Goal: Task Accomplishment & Management: Complete application form

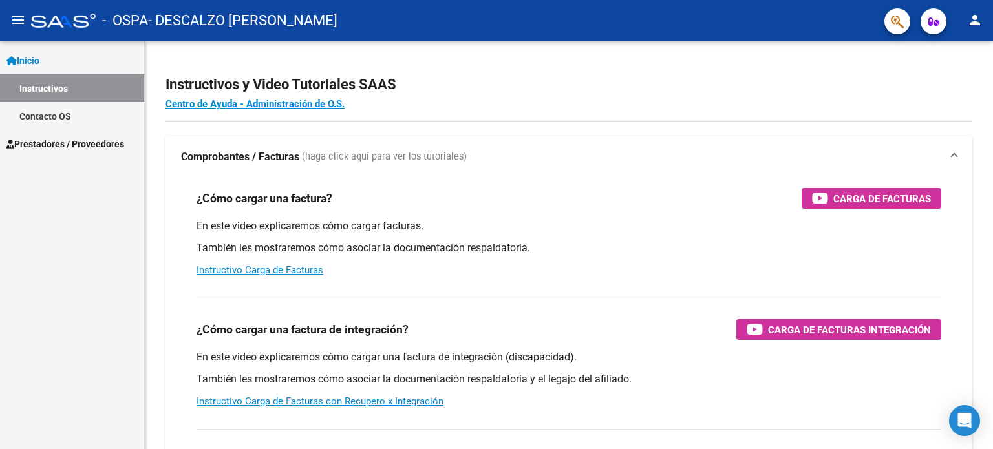
click at [81, 147] on span "Prestadores / Proveedores" at bounding box center [65, 144] width 118 height 14
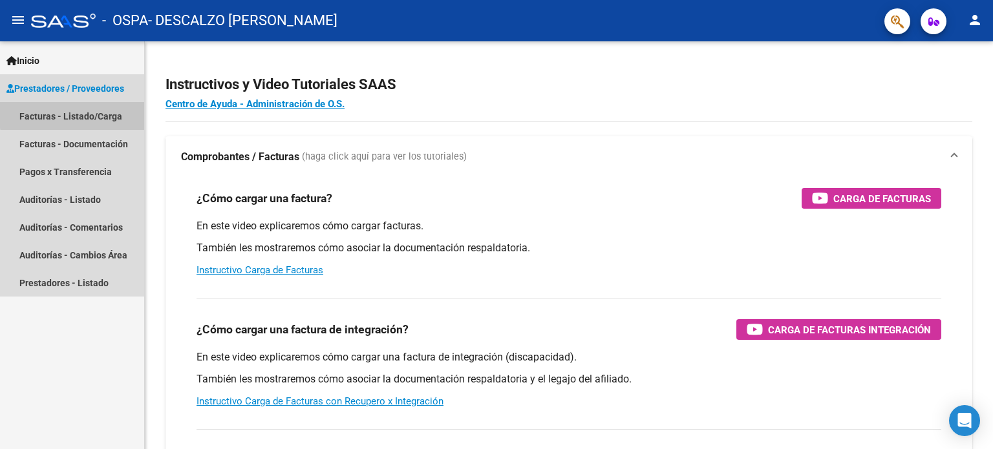
click at [85, 114] on link "Facturas - Listado/Carga" at bounding box center [72, 116] width 144 height 28
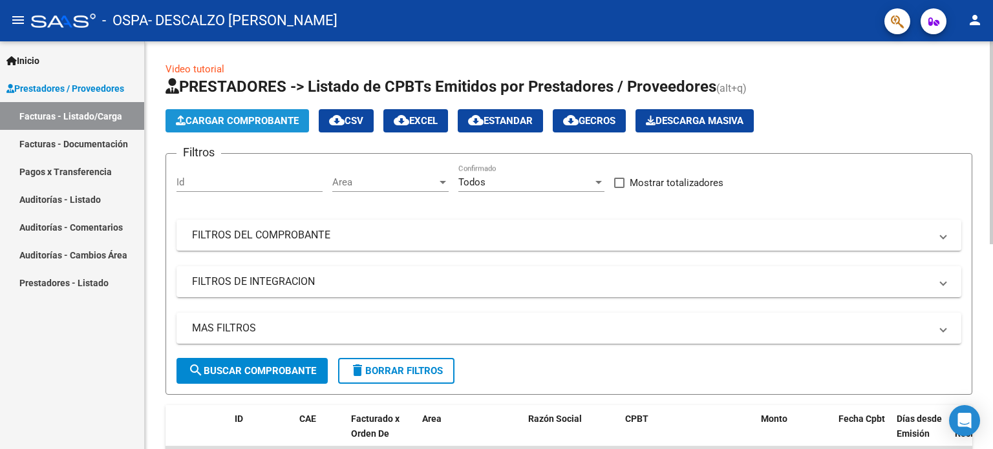
click at [279, 118] on span "Cargar Comprobante" at bounding box center [237, 121] width 123 height 12
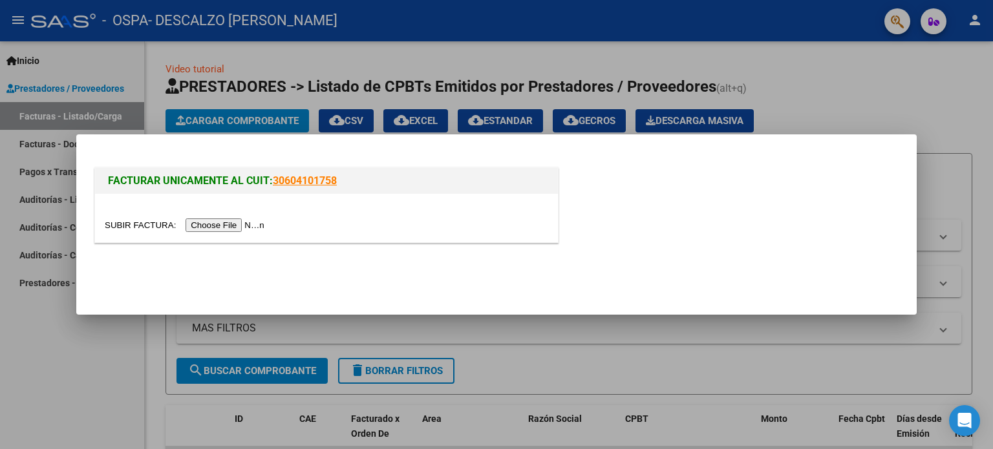
click at [230, 229] on input "file" at bounding box center [187, 226] width 164 height 14
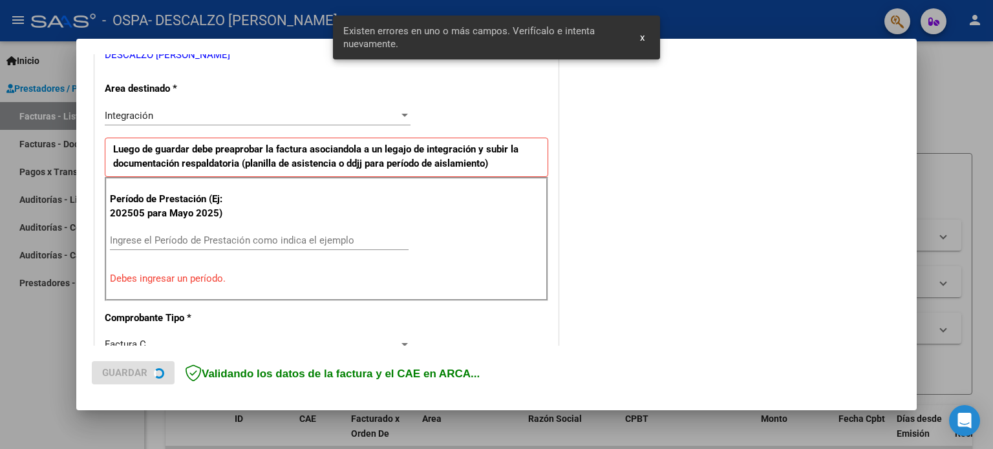
scroll to position [279, 0]
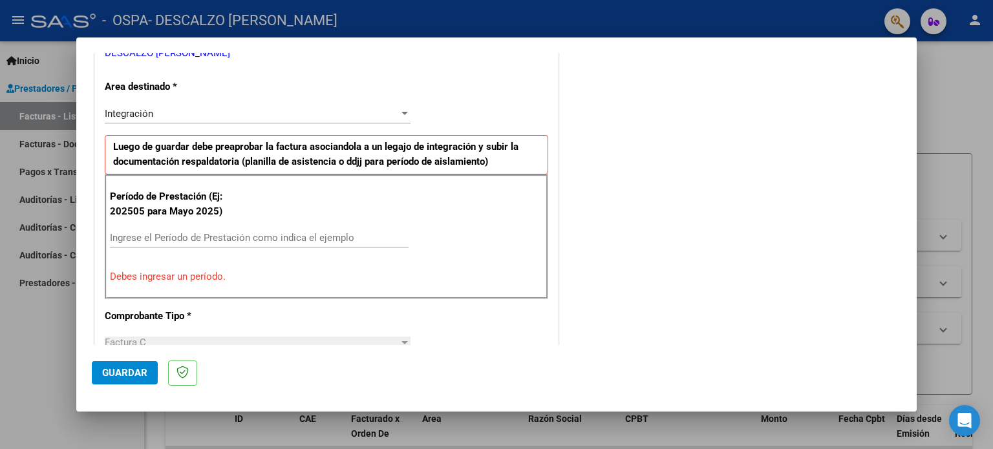
click at [643, 39] on mat-dialog-container "COMPROBANTE VER COMPROBANTE El comprobante fue leído exitosamente. DATOS DEL CO…" at bounding box center [496, 225] width 841 height 374
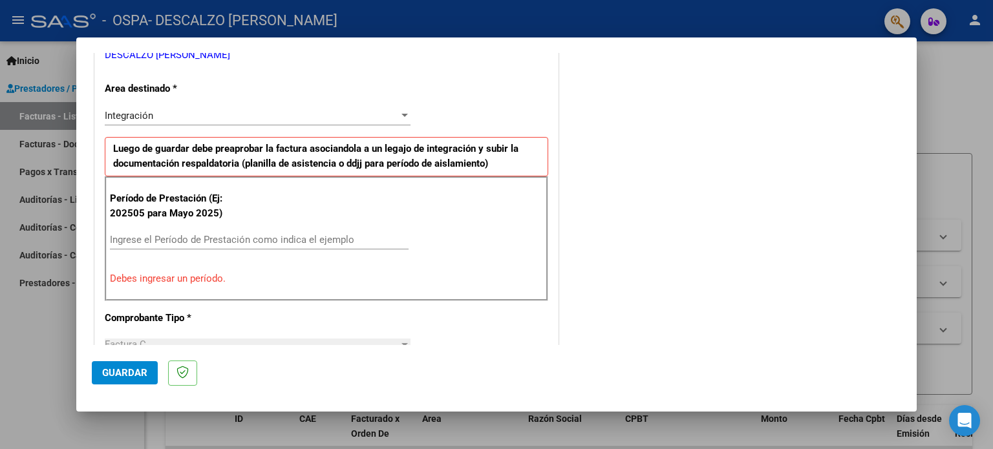
scroll to position [297, 0]
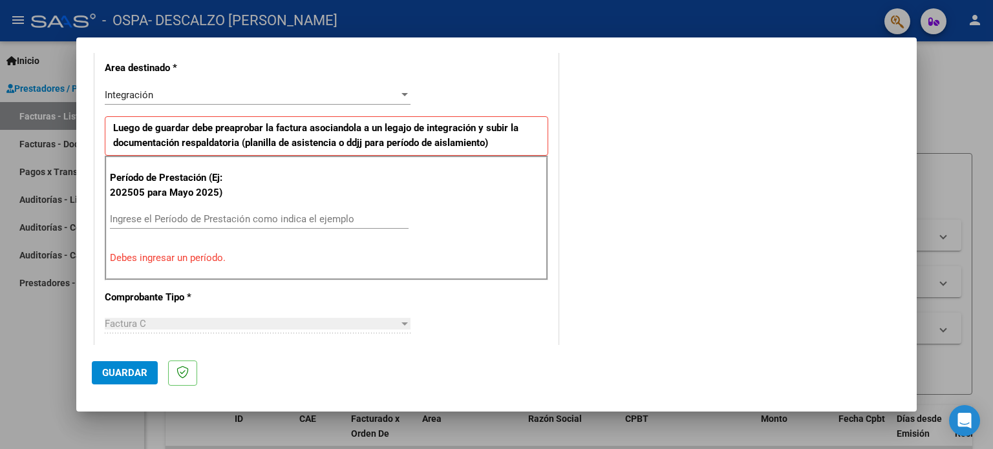
click at [176, 209] on div "Ingrese el Período de Prestación como indica el ejemplo" at bounding box center [259, 218] width 299 height 19
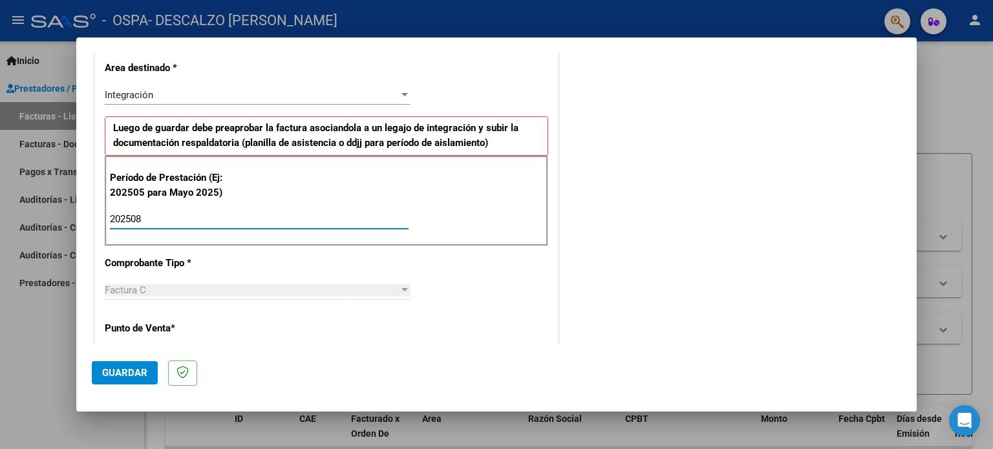
type input "202508"
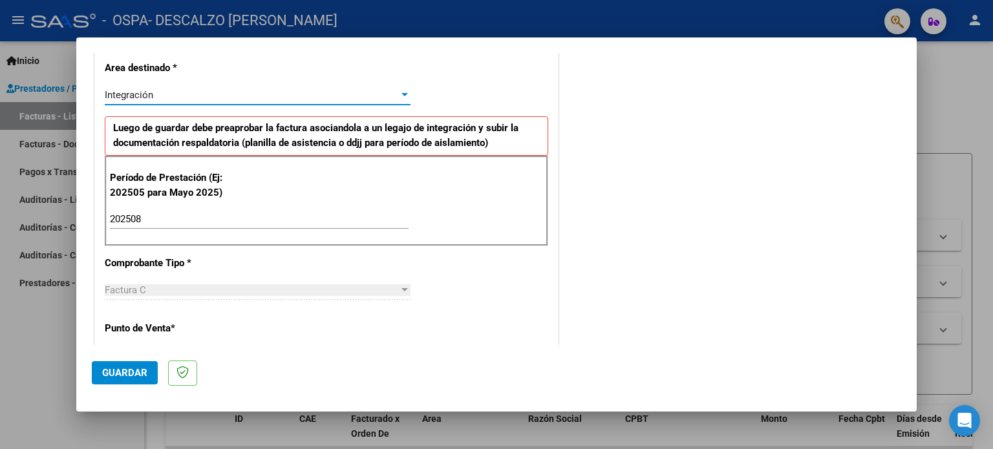
click at [402, 95] on div at bounding box center [405, 94] width 6 height 3
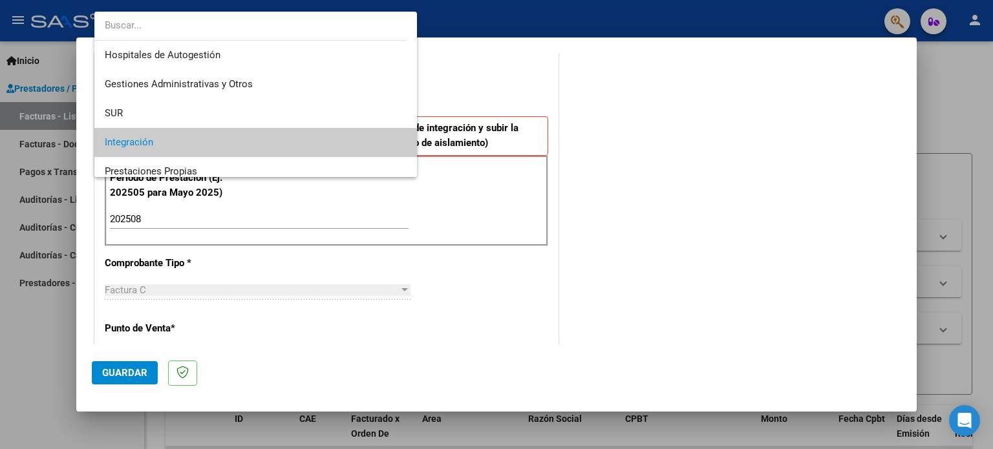
scroll to position [48, 0]
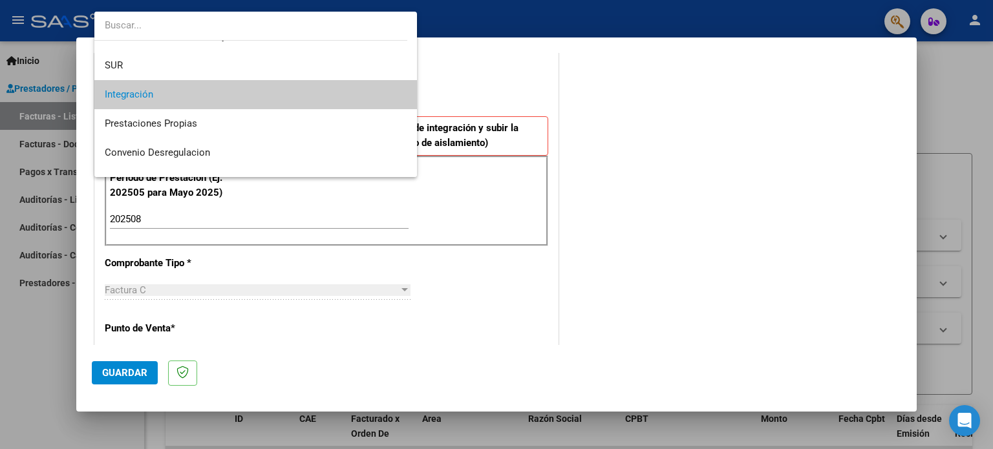
click at [398, 95] on mat-option "Integración" at bounding box center [255, 94] width 323 height 29
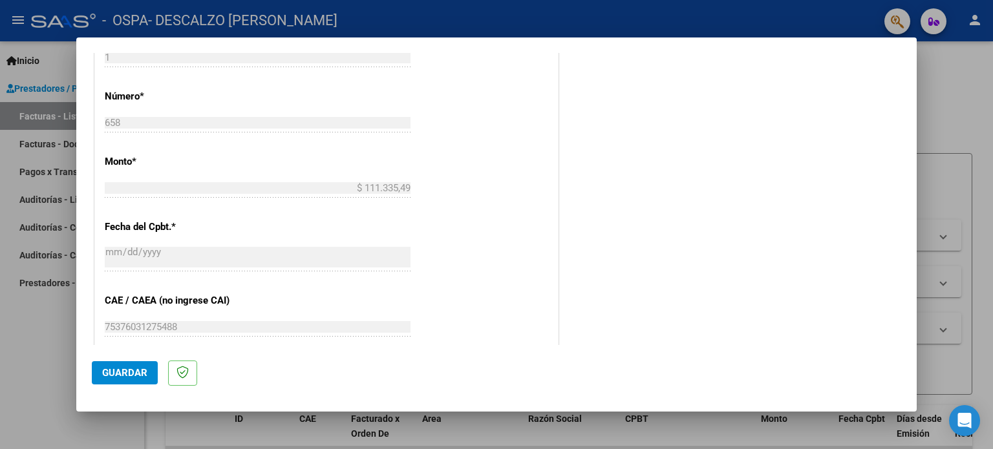
scroll to position [844, 0]
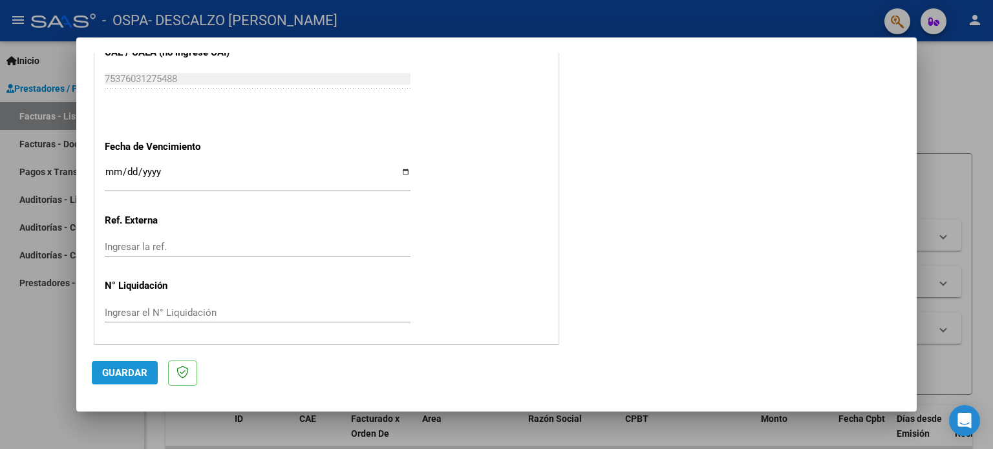
click at [124, 374] on span "Guardar" at bounding box center [124, 373] width 45 height 12
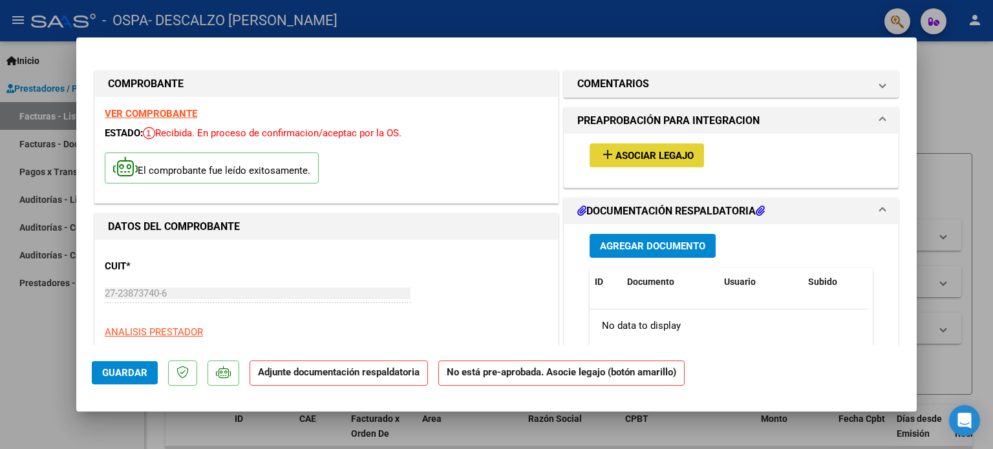
click at [633, 158] on span "Asociar Legajo" at bounding box center [655, 156] width 78 height 12
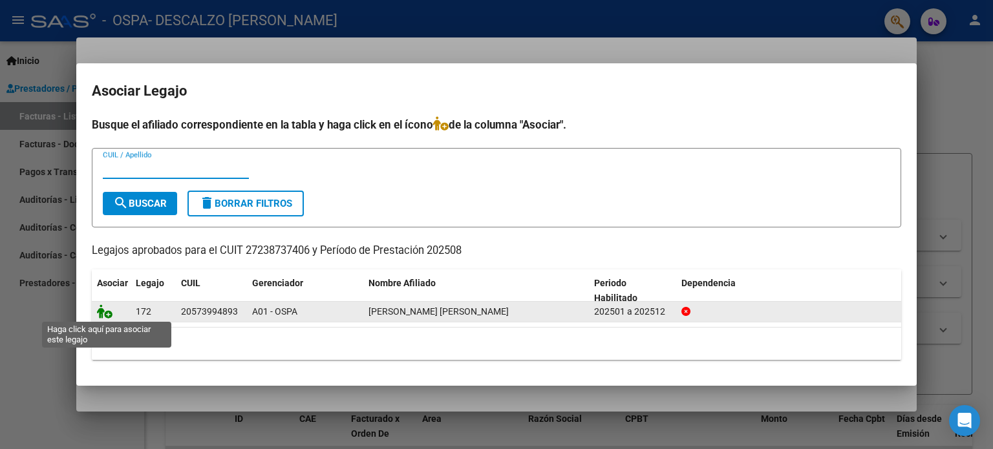
click at [106, 315] on icon at bounding box center [105, 312] width 16 height 14
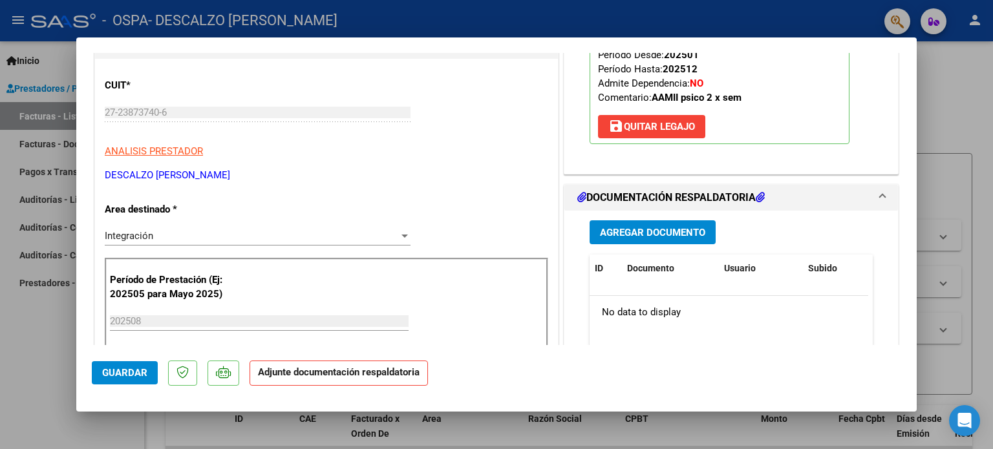
scroll to position [217, 0]
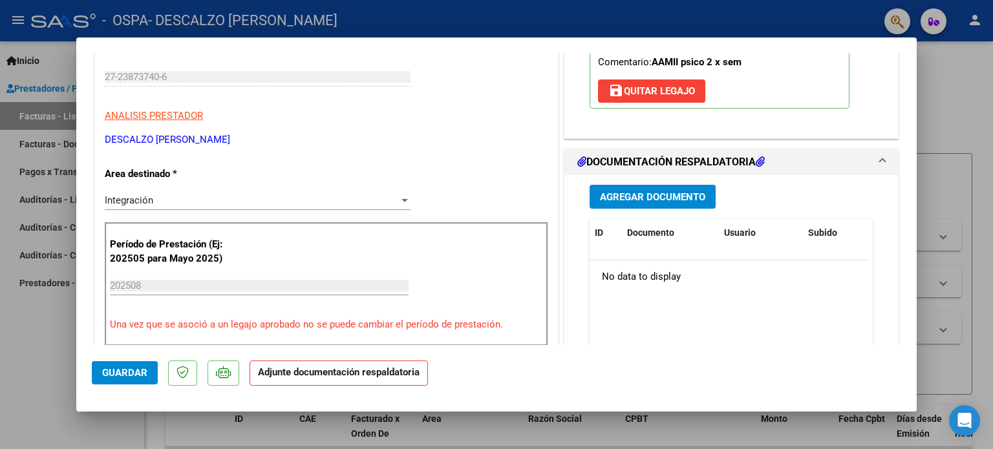
drag, startPoint x: 916, startPoint y: 109, endPoint x: 886, endPoint y: 160, distance: 58.5
click at [886, 160] on mat-dialog-content "COMPROBANTE VER COMPROBANTE ESTADO: Recibida. En proceso de confirmacion/acepta…" at bounding box center [496, 199] width 841 height 292
click at [645, 196] on span "Agregar Documento" at bounding box center [652, 197] width 105 height 12
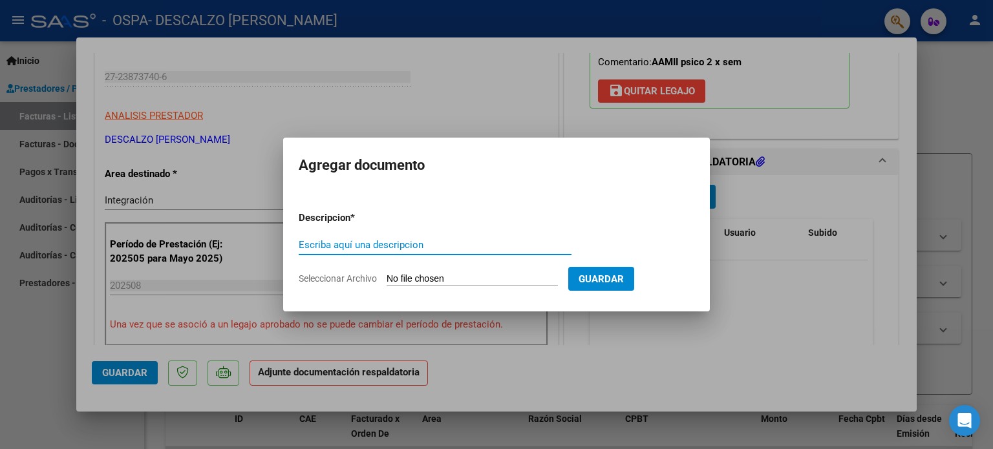
click at [365, 240] on input "Escriba aquí una descripcion" at bounding box center [435, 245] width 273 height 12
type input "ASISTENCIA [DATE]"
click at [445, 275] on input "Seleccionar Archivo" at bounding box center [472, 280] width 171 height 12
type input "C:\fakepath\EITAM-AGOSTO.pdf"
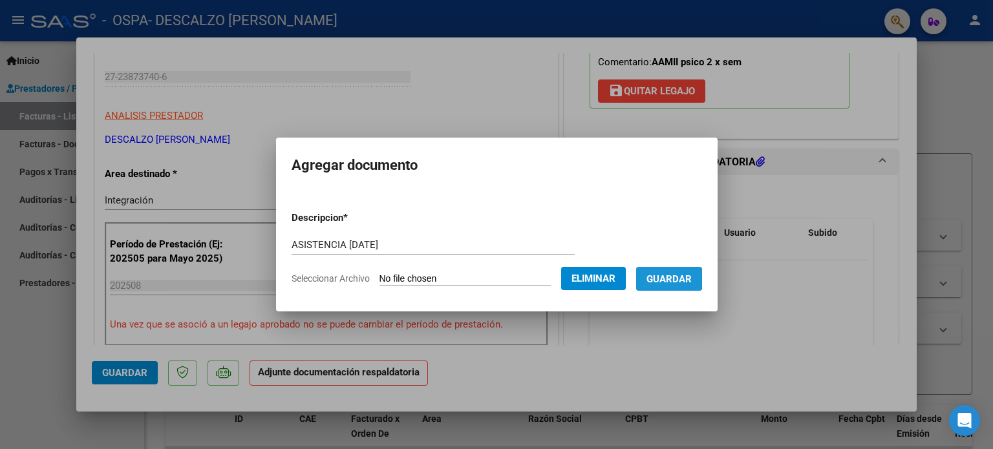
click at [671, 279] on span "Guardar" at bounding box center [669, 280] width 45 height 12
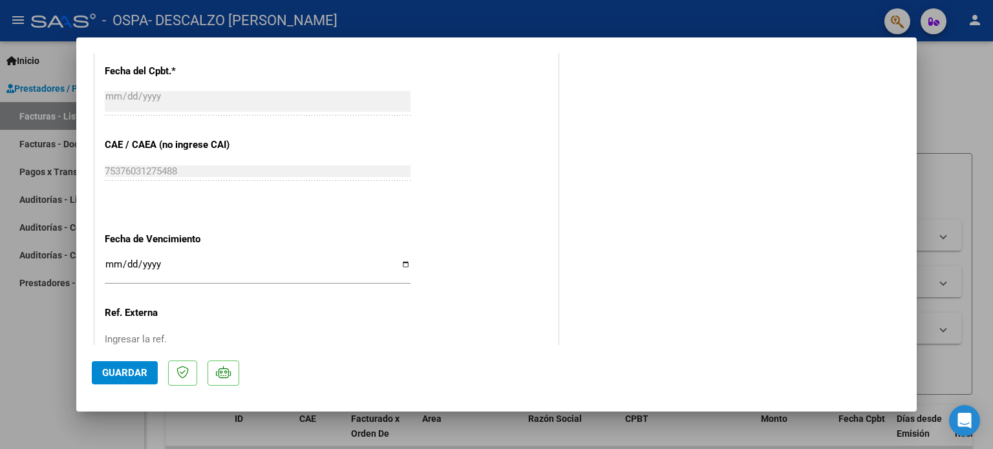
scroll to position [864, 0]
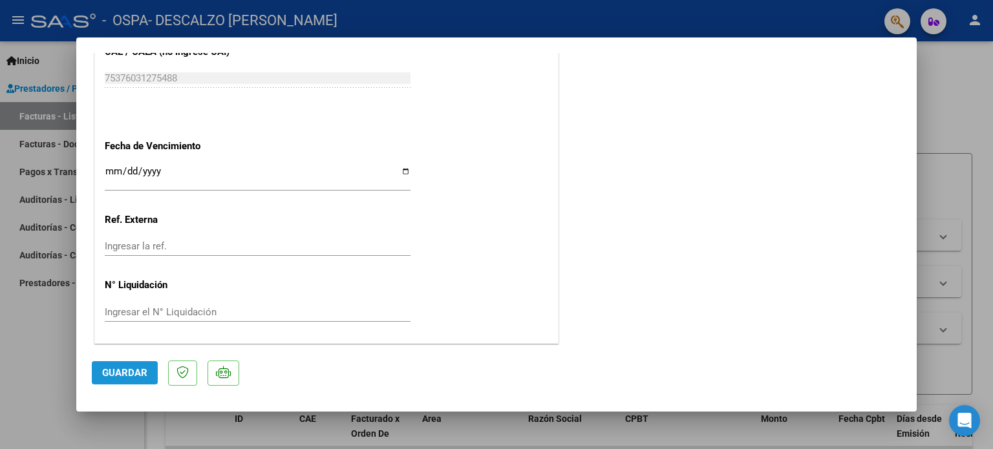
click at [120, 367] on button "Guardar" at bounding box center [125, 372] width 66 height 23
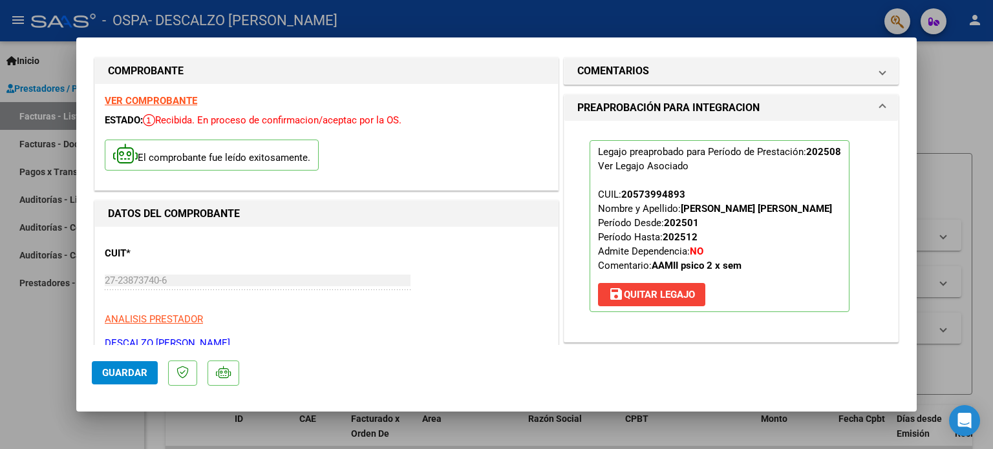
scroll to position [0, 0]
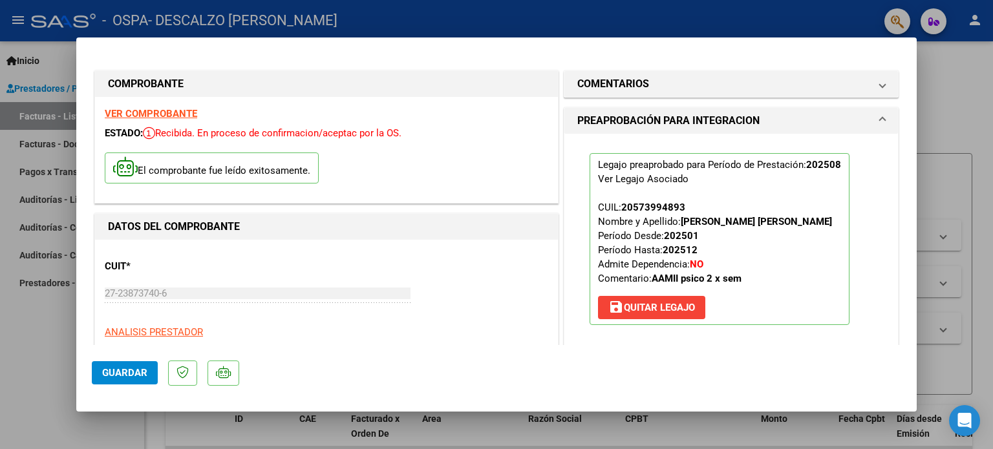
click at [44, 113] on div at bounding box center [496, 224] width 993 height 449
type input "$ 0,00"
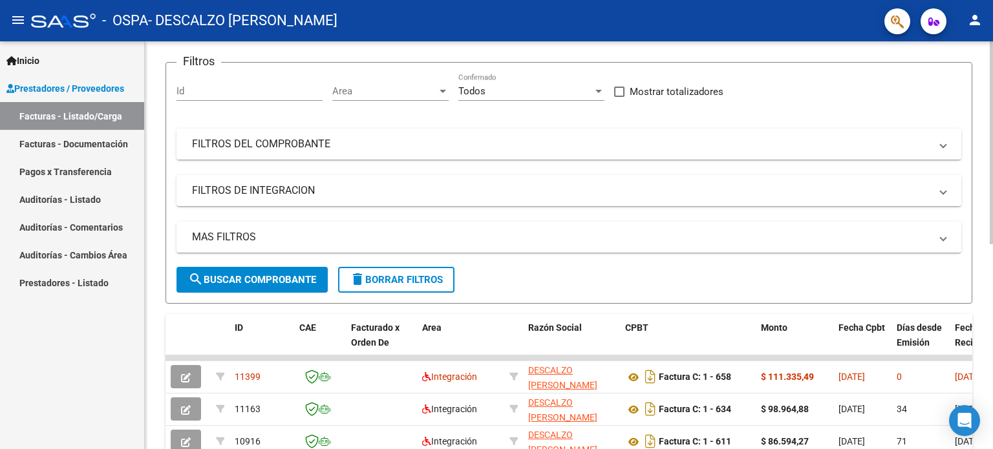
scroll to position [194, 0]
